Goal: Task Accomplishment & Management: Use online tool/utility

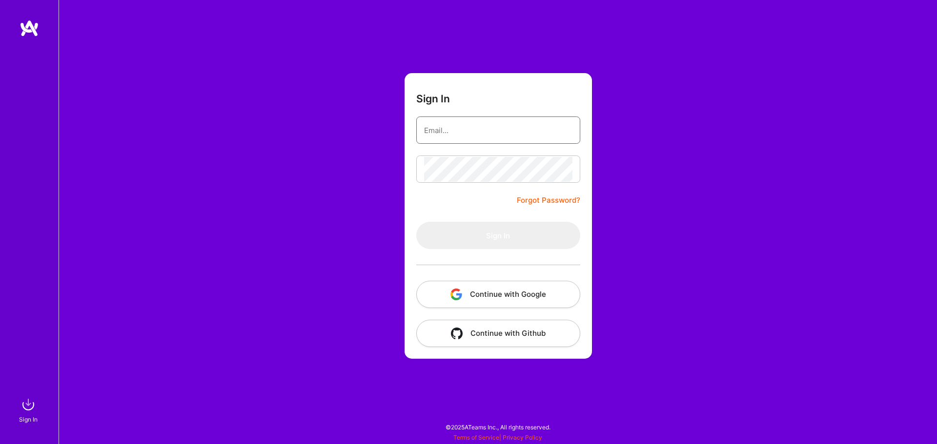
click at [459, 133] on input "email" at bounding box center [498, 130] width 148 height 25
type input "[EMAIL_ADDRESS][DOMAIN_NAME]"
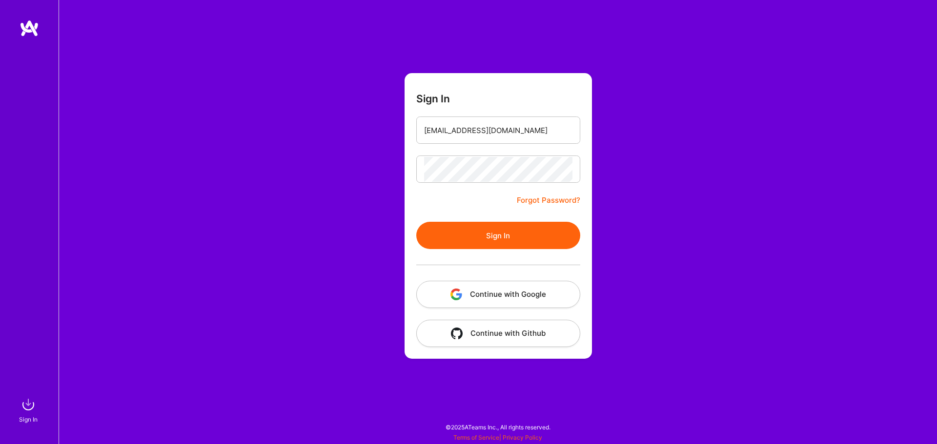
click at [536, 225] on button "Sign In" at bounding box center [498, 235] width 164 height 27
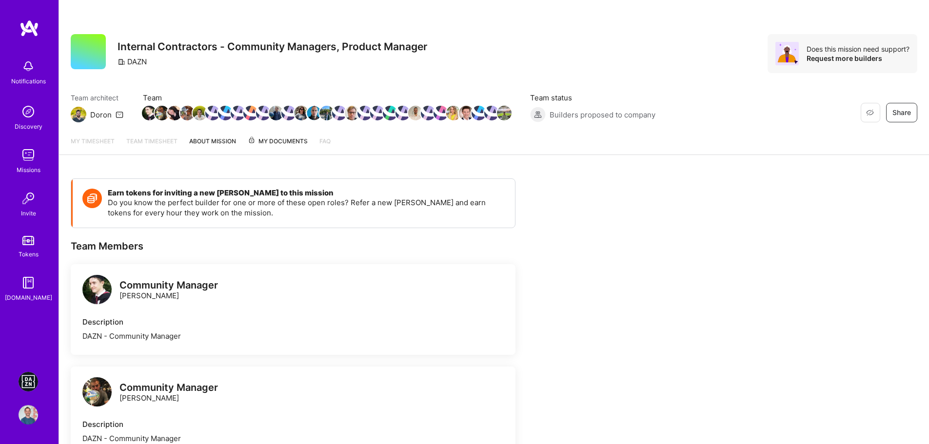
click at [29, 412] on img at bounding box center [29, 415] width 20 height 20
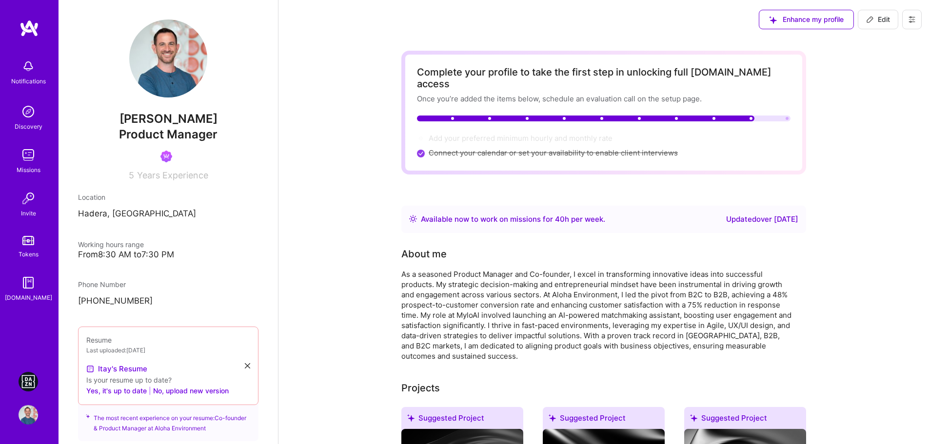
click at [29, 382] on img at bounding box center [29, 382] width 20 height 20
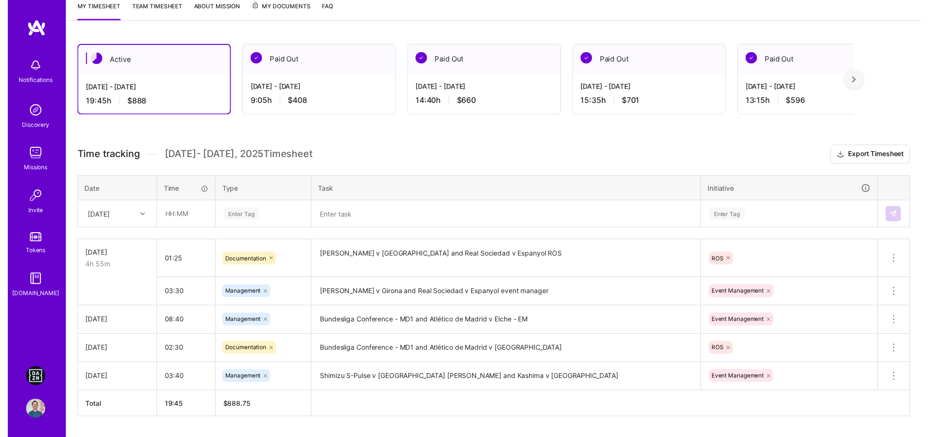
scroll to position [146, 0]
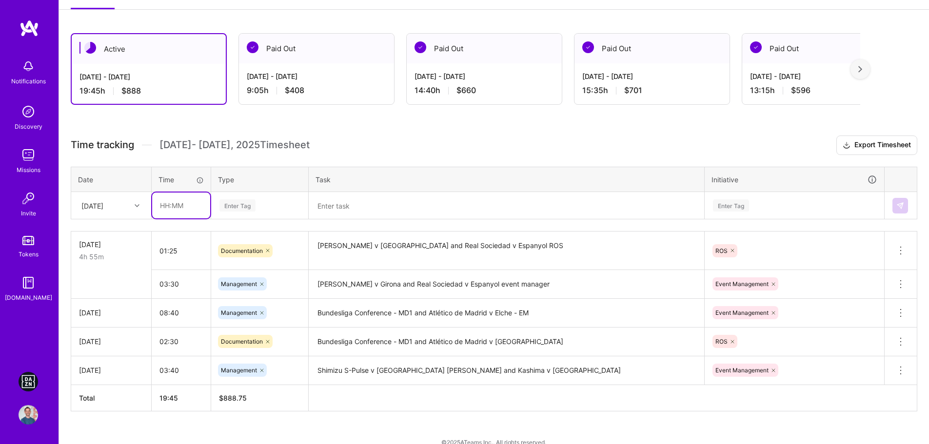
click at [166, 204] on input "text" at bounding box center [181, 206] width 58 height 26
type input "02:45"
click at [234, 212] on div "Enter Tag" at bounding box center [237, 205] width 36 height 15
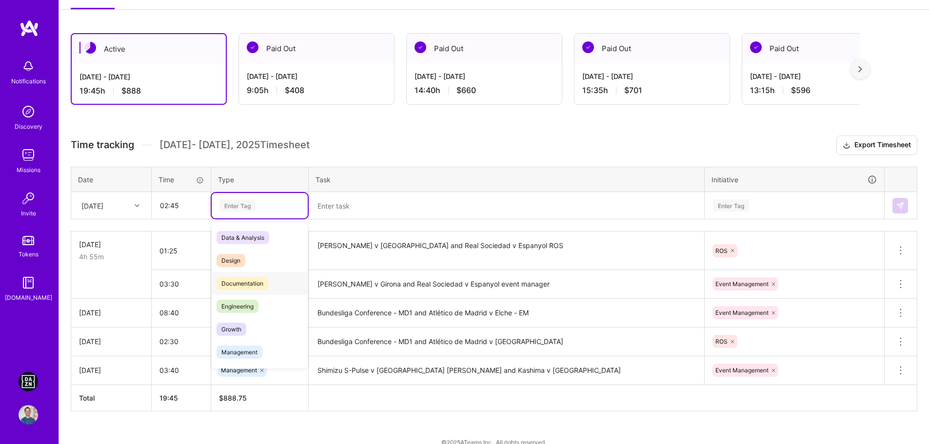
click at [255, 281] on span "Documentation" at bounding box center [243, 283] width 52 height 13
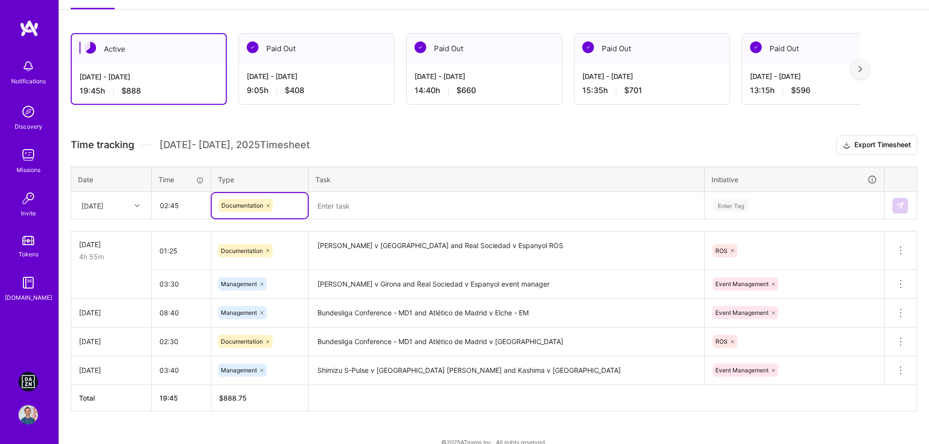
click at [357, 211] on textarea at bounding box center [507, 205] width 394 height 25
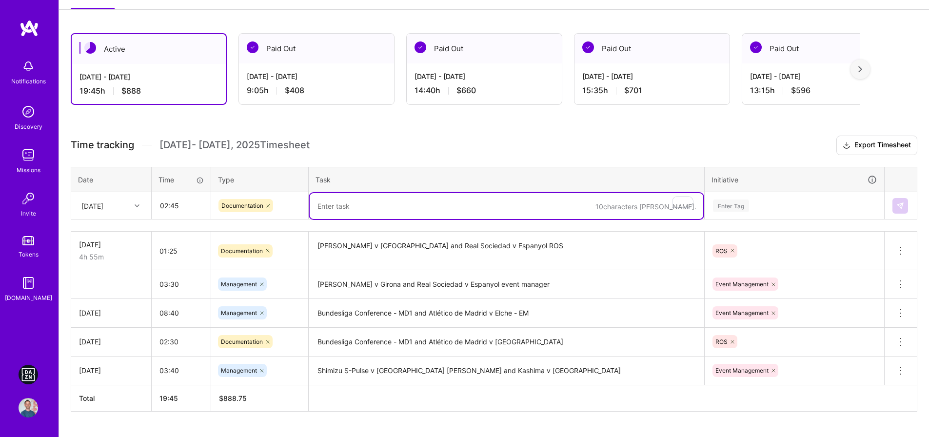
paste textarea "Lazio v Hellas Verona"
paste textarea "Torino v Fiorentina"
paste textarea "Urawa Reds v Albirex Niigata"
paste textarea "Shimizu S-Pulse v Kashima Antlers"
type textarea "Lazio v Hellas Verona & Torino v Fiorentina & Urawa Reds v Albirex Niigata &Shi…"
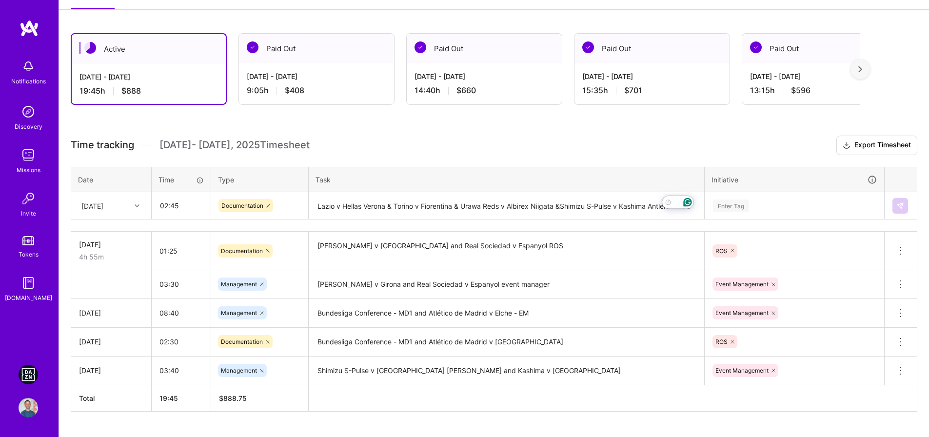
click at [782, 213] on div "Enter Tag" at bounding box center [794, 205] width 179 height 25
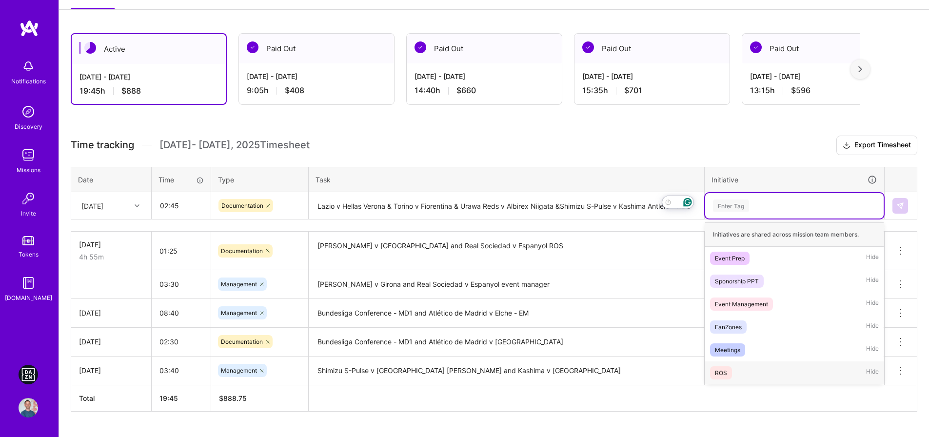
click at [729, 374] on span "ROS" at bounding box center [721, 372] width 22 height 13
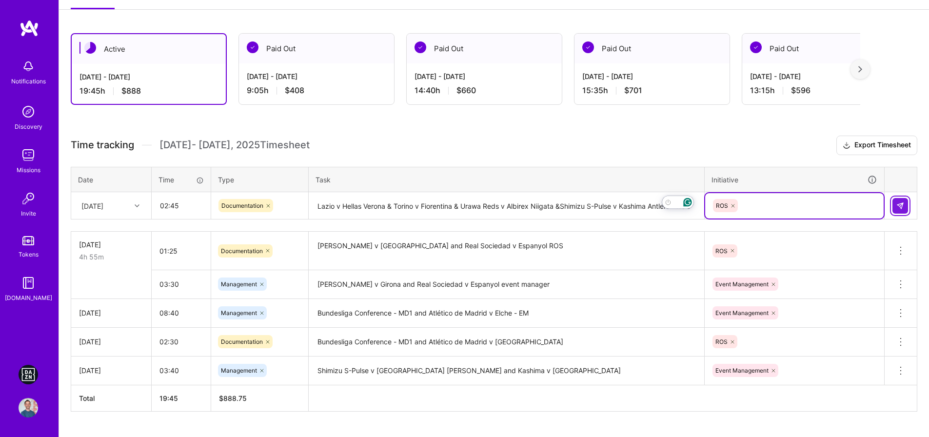
click at [900, 204] on img at bounding box center [901, 206] width 8 height 8
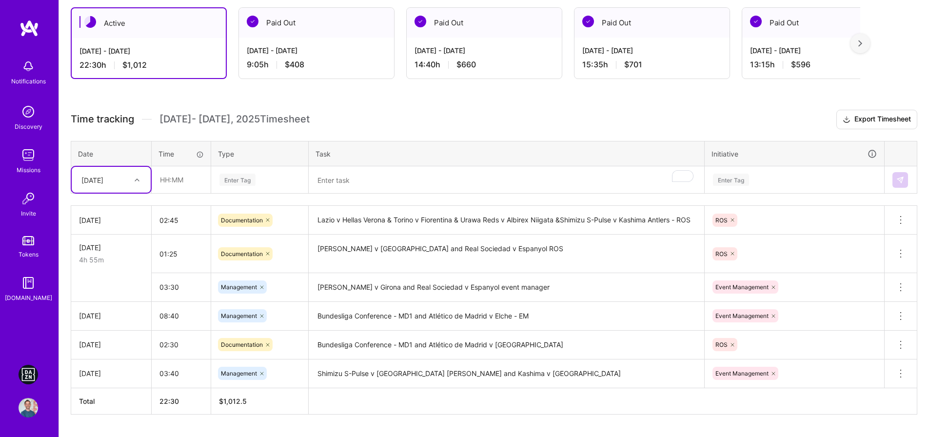
scroll to position [149, 0]
